Goal: Find specific page/section: Find specific page/section

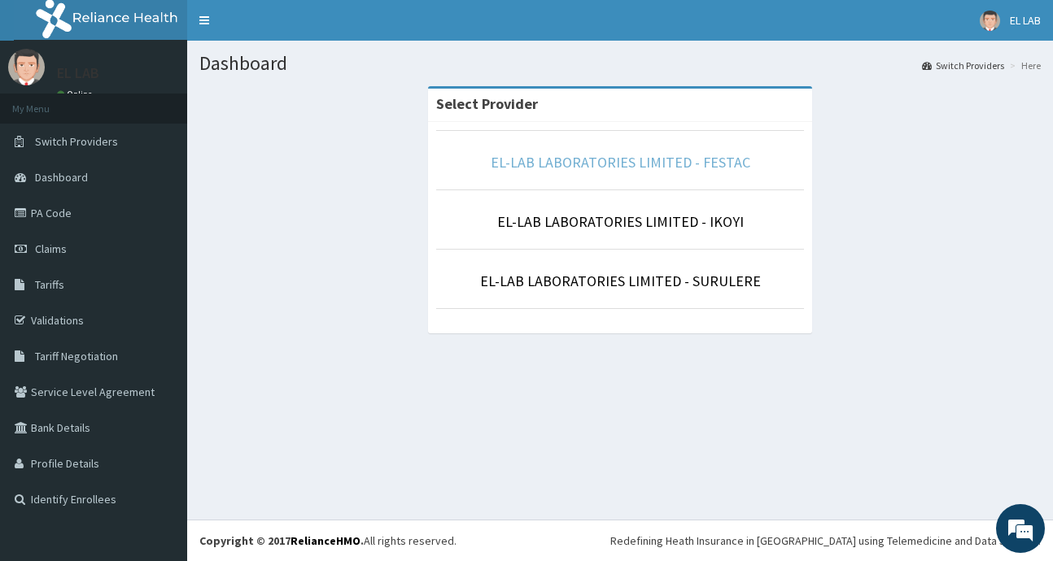
click at [641, 157] on link "EL-LAB LABORATORIES LIMITED - FESTAC" at bounding box center [621, 162] width 260 height 19
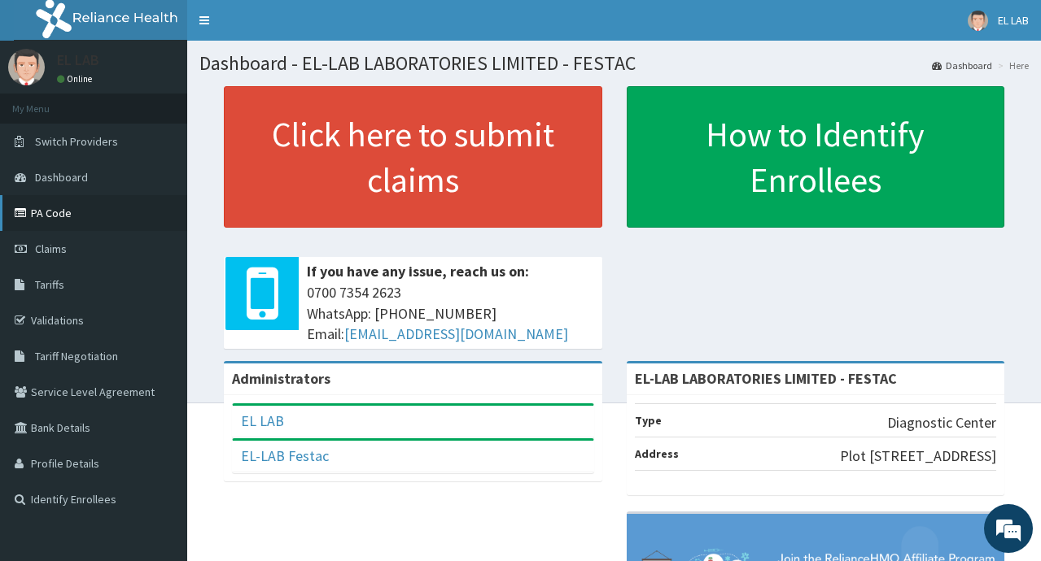
click at [112, 214] on link "PA Code" at bounding box center [93, 213] width 187 height 36
